Goal: Check status: Check status

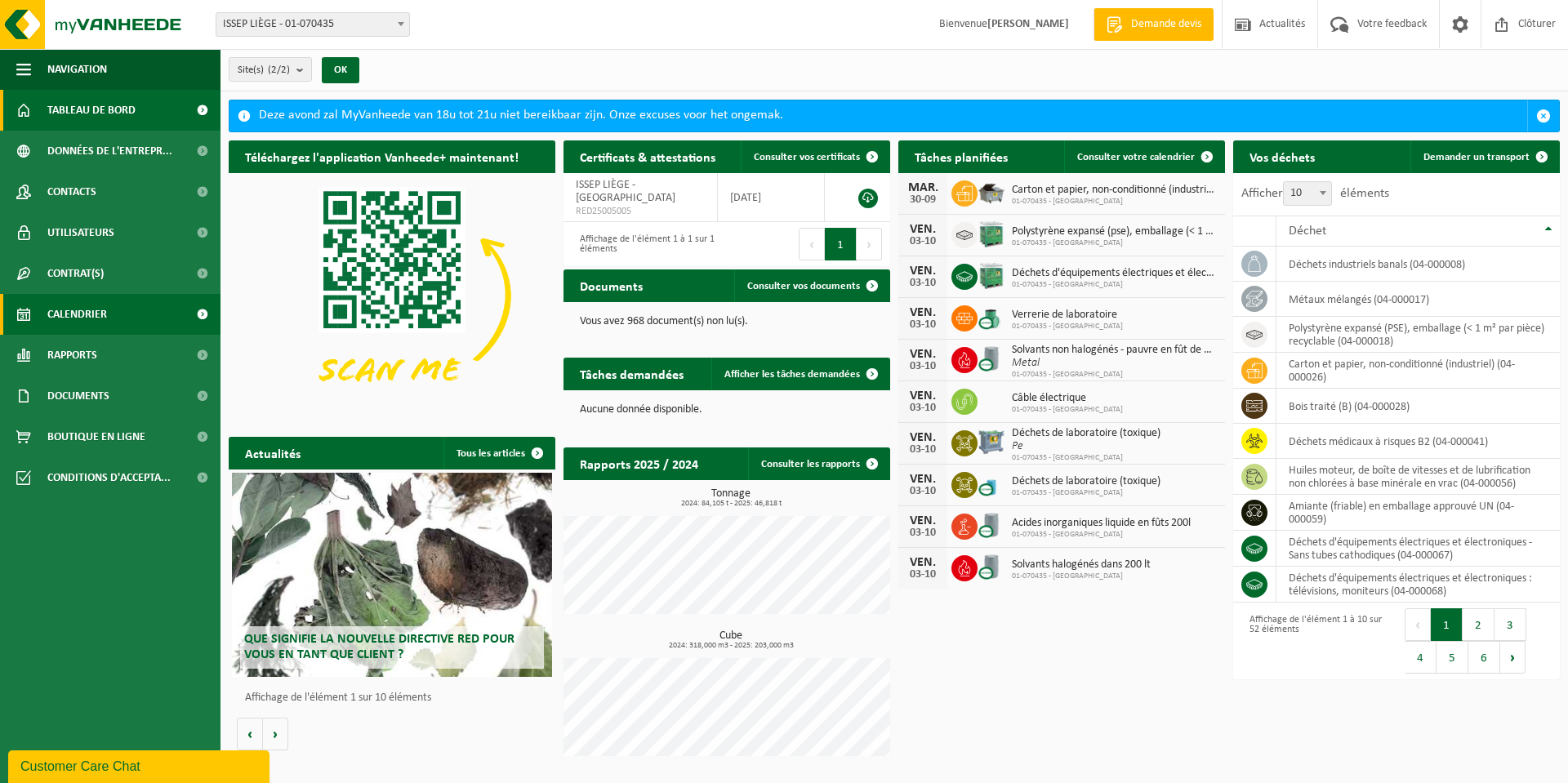
click at [71, 318] on span "Calendrier" at bounding box center [77, 314] width 60 height 41
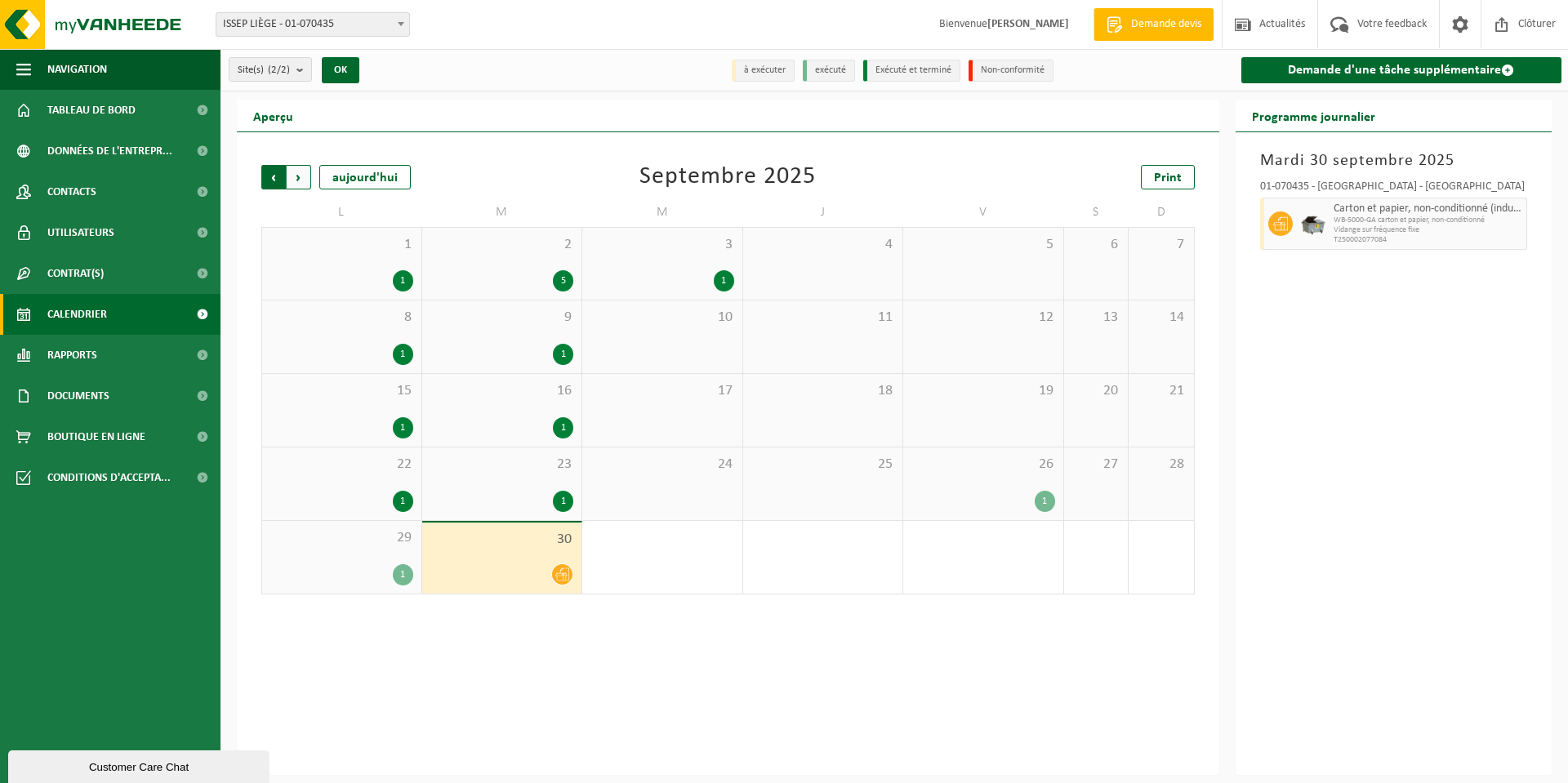
click at [301, 177] on span "Suivant" at bounding box center [299, 177] width 25 height 25
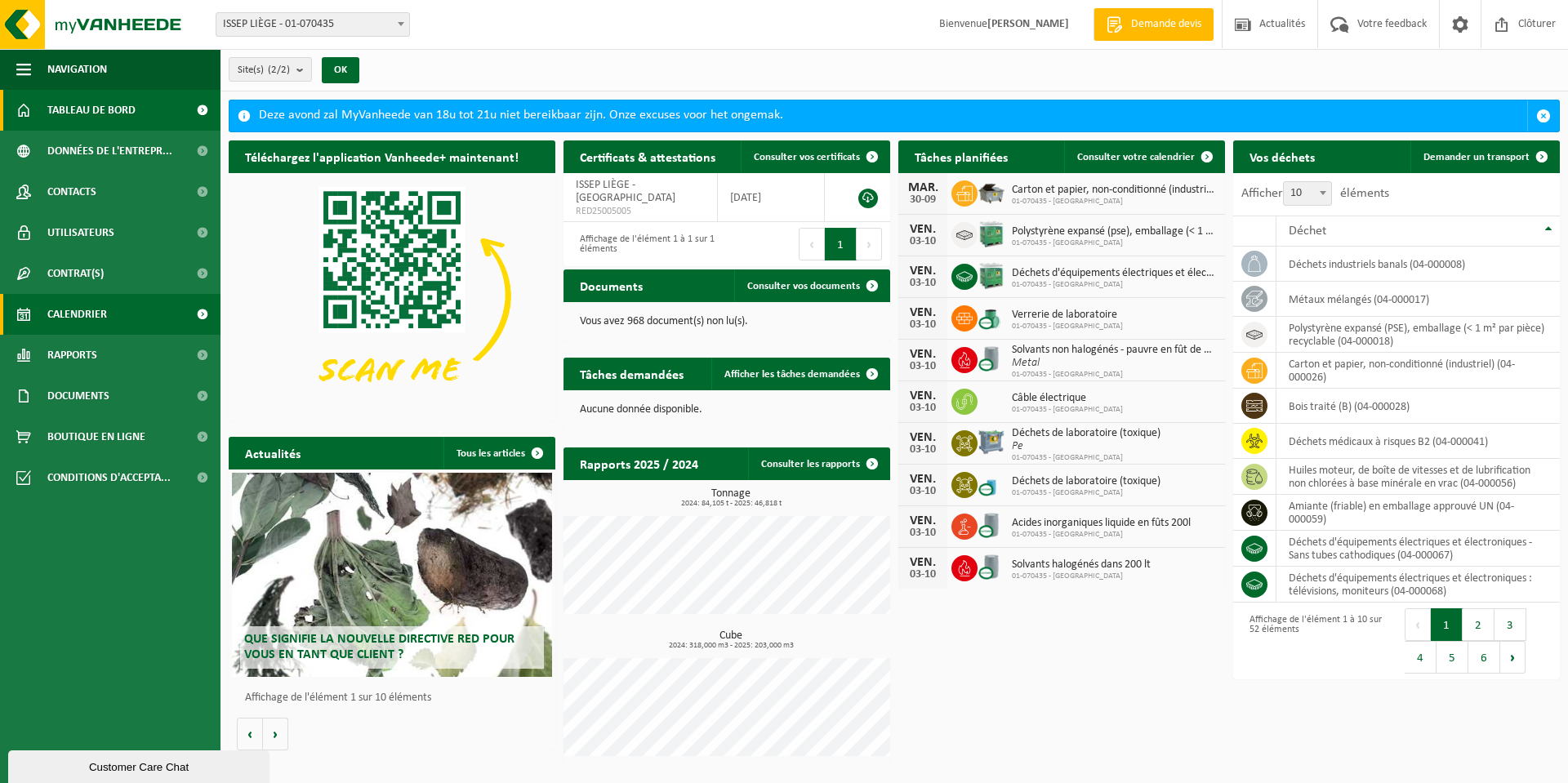
click at [55, 316] on span "Calendrier" at bounding box center [77, 314] width 60 height 41
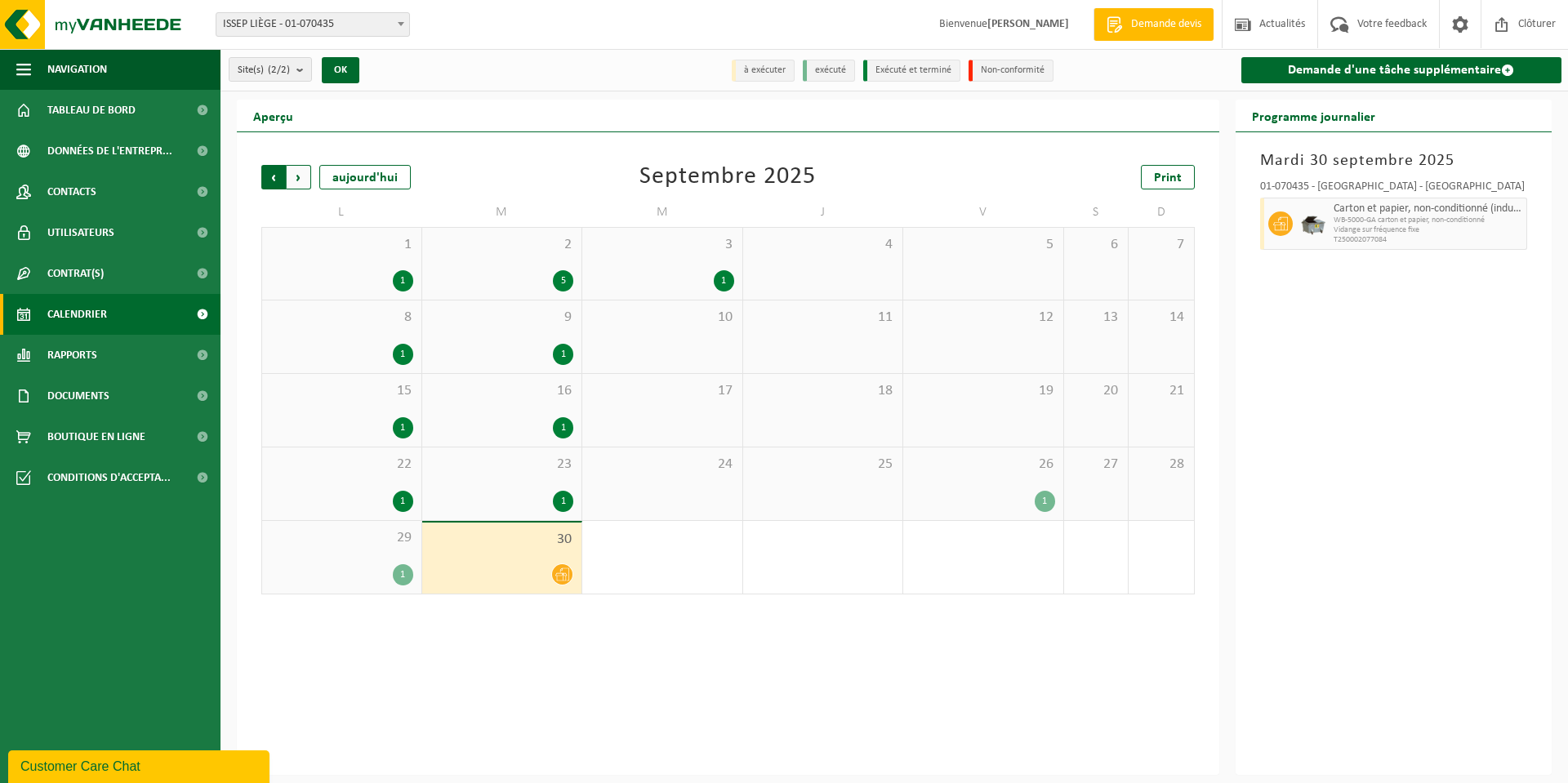
click at [297, 179] on span "Suivant" at bounding box center [299, 177] width 25 height 25
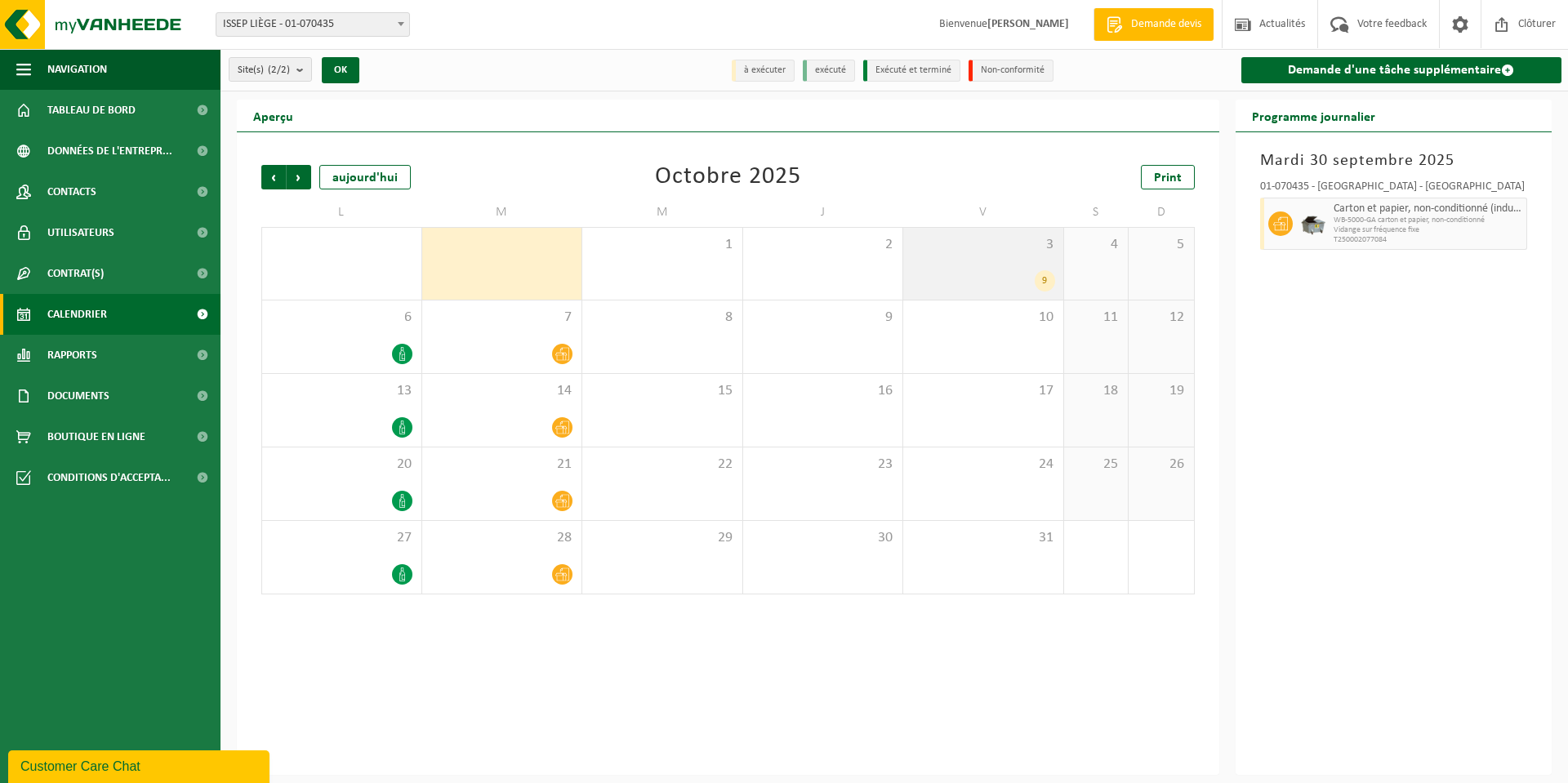
click at [1003, 265] on div "3 9" at bounding box center [983, 264] width 160 height 72
